Goal: Find specific page/section: Find specific page/section

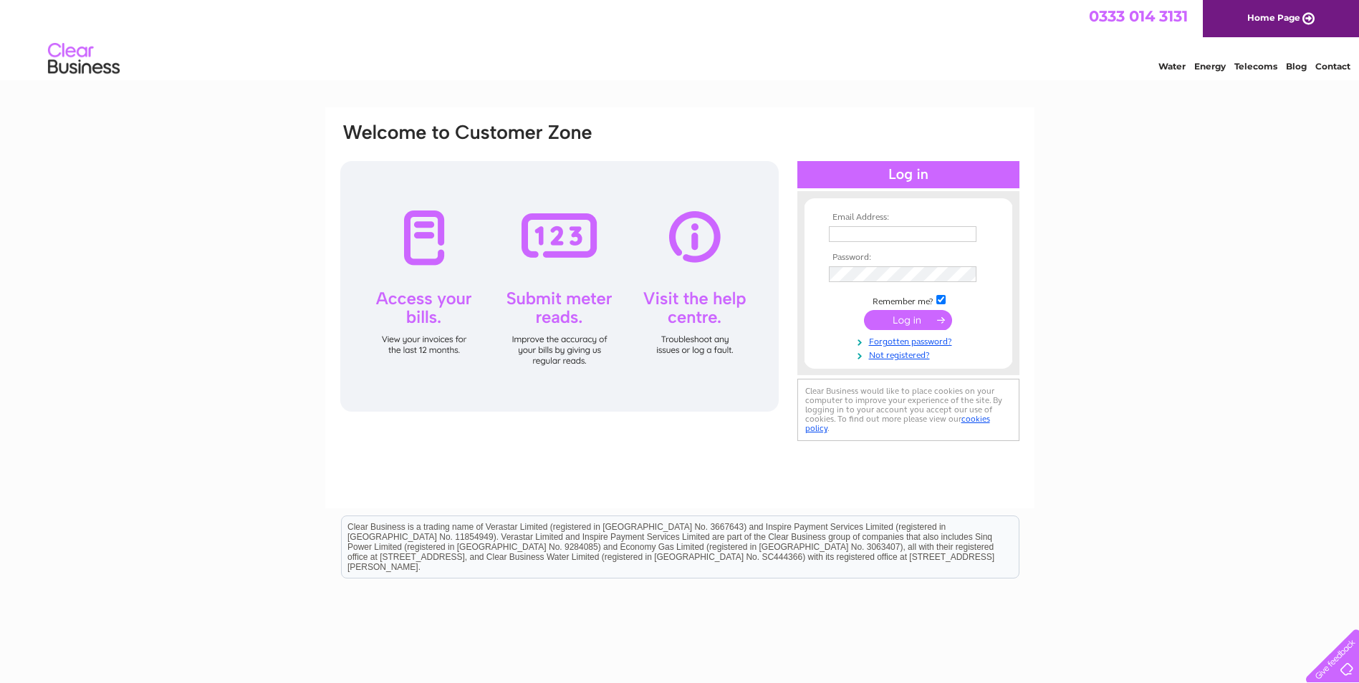
type input "[EMAIL_ADDRESS][DOMAIN_NAME]"
click at [918, 327] on input "submit" at bounding box center [908, 320] width 88 height 20
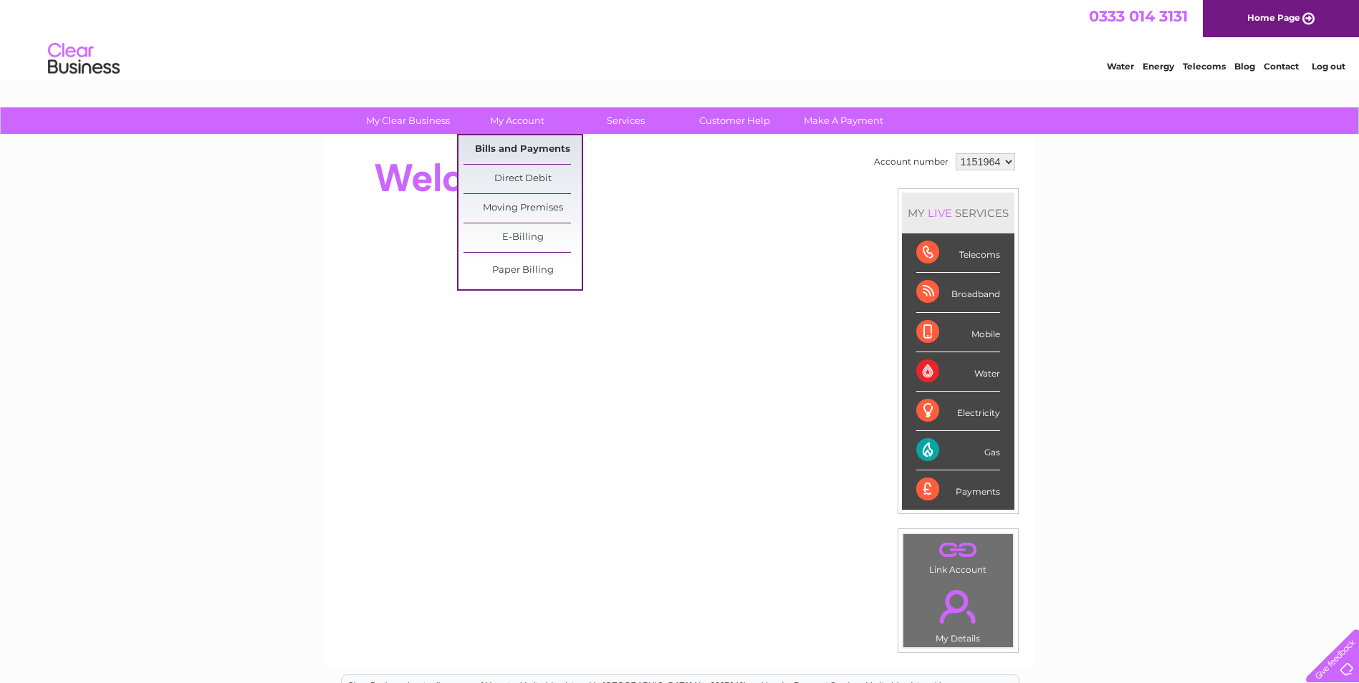
click at [519, 142] on link "Bills and Payments" at bounding box center [522, 149] width 118 height 29
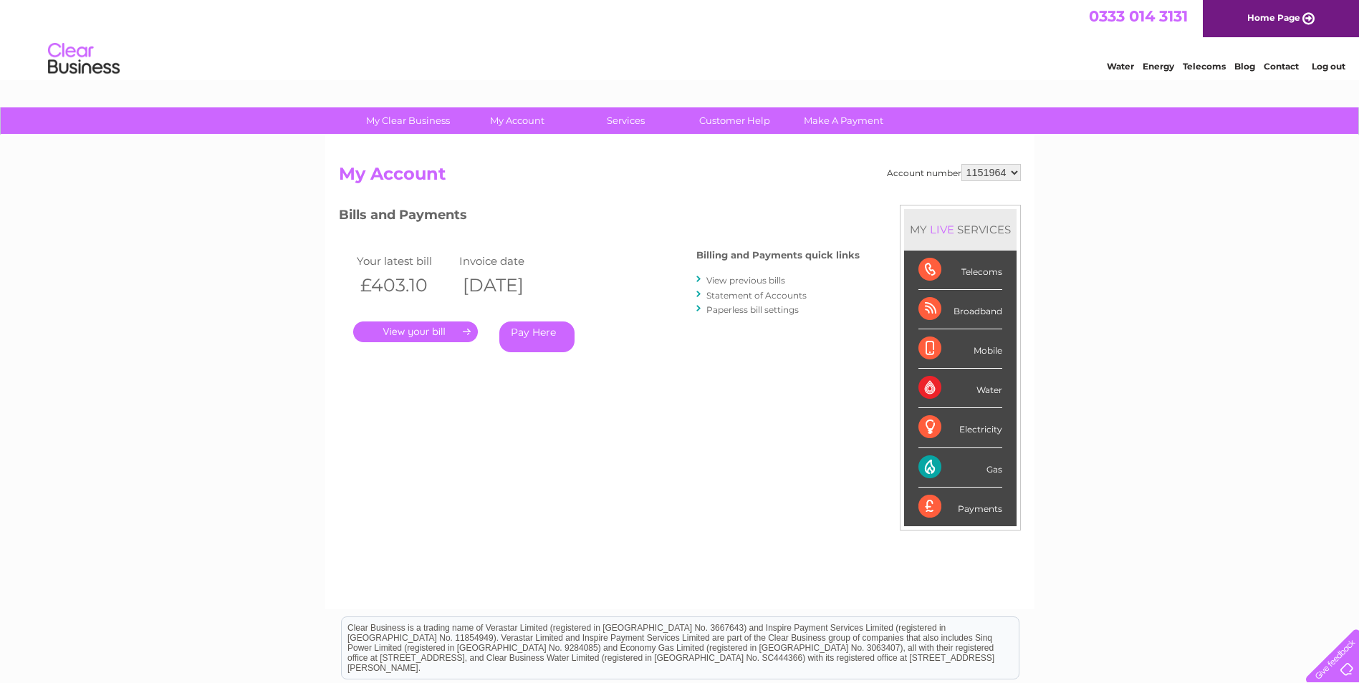
click at [456, 339] on link "." at bounding box center [415, 332] width 125 height 21
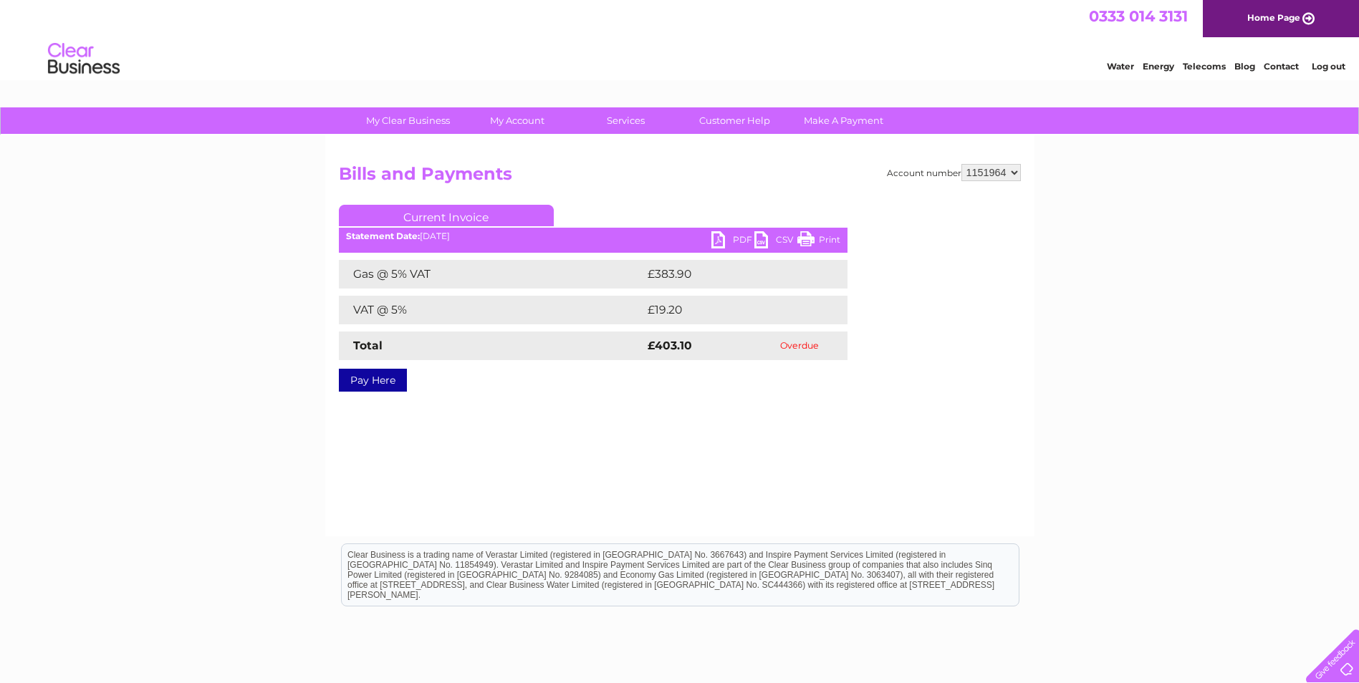
click at [729, 235] on link "PDF" at bounding box center [732, 241] width 43 height 21
